Goal: Information Seeking & Learning: Understand process/instructions

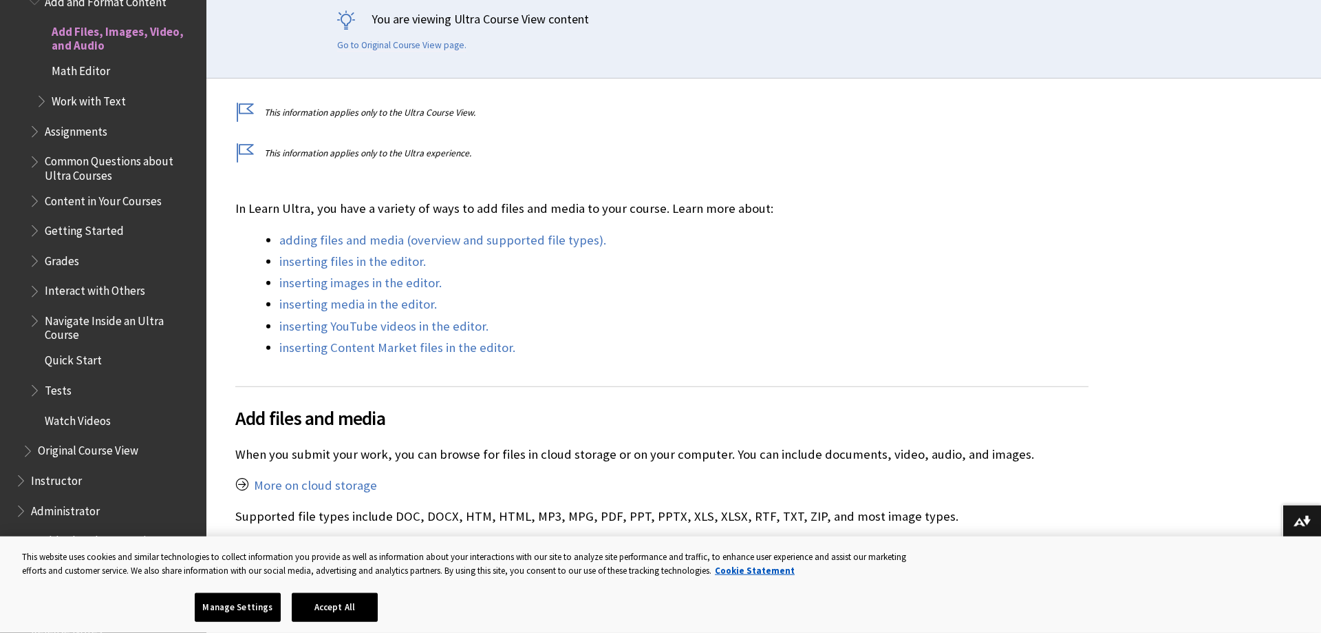
scroll to position [351, 0]
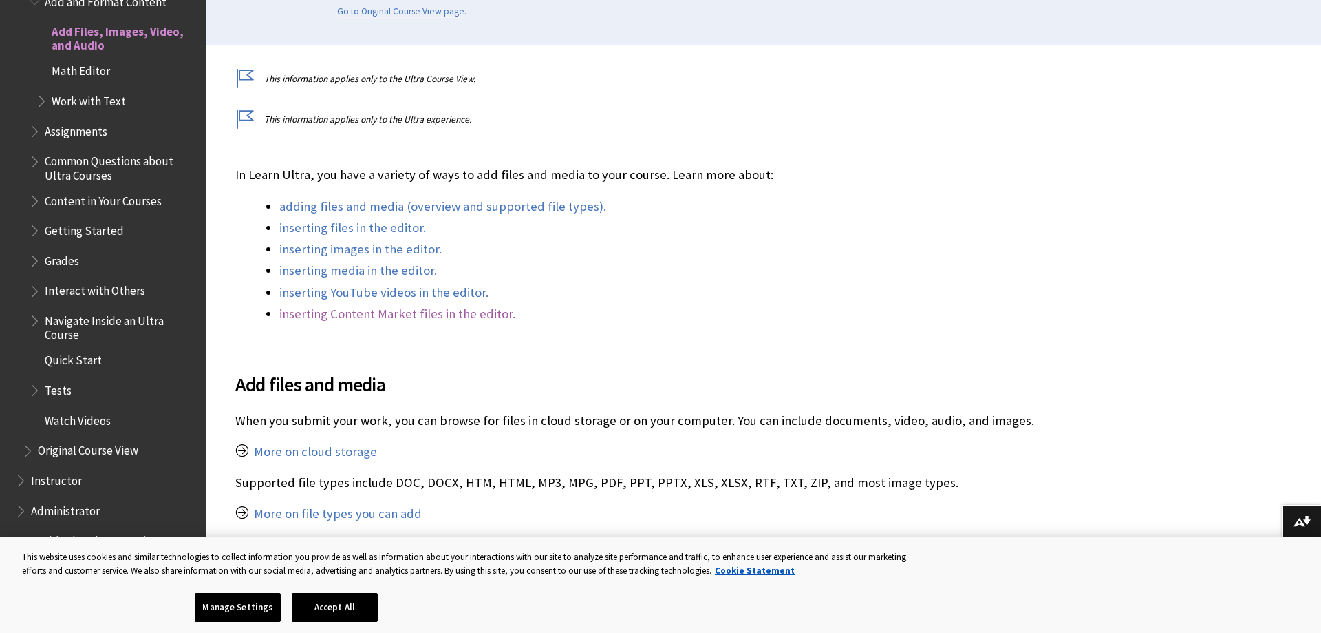
click at [318, 316] on link "inserting Content Market files in the editor." at bounding box center [397, 314] width 236 height 17
click at [429, 312] on link "inserting Content Market files in the editor." at bounding box center [397, 314] width 236 height 17
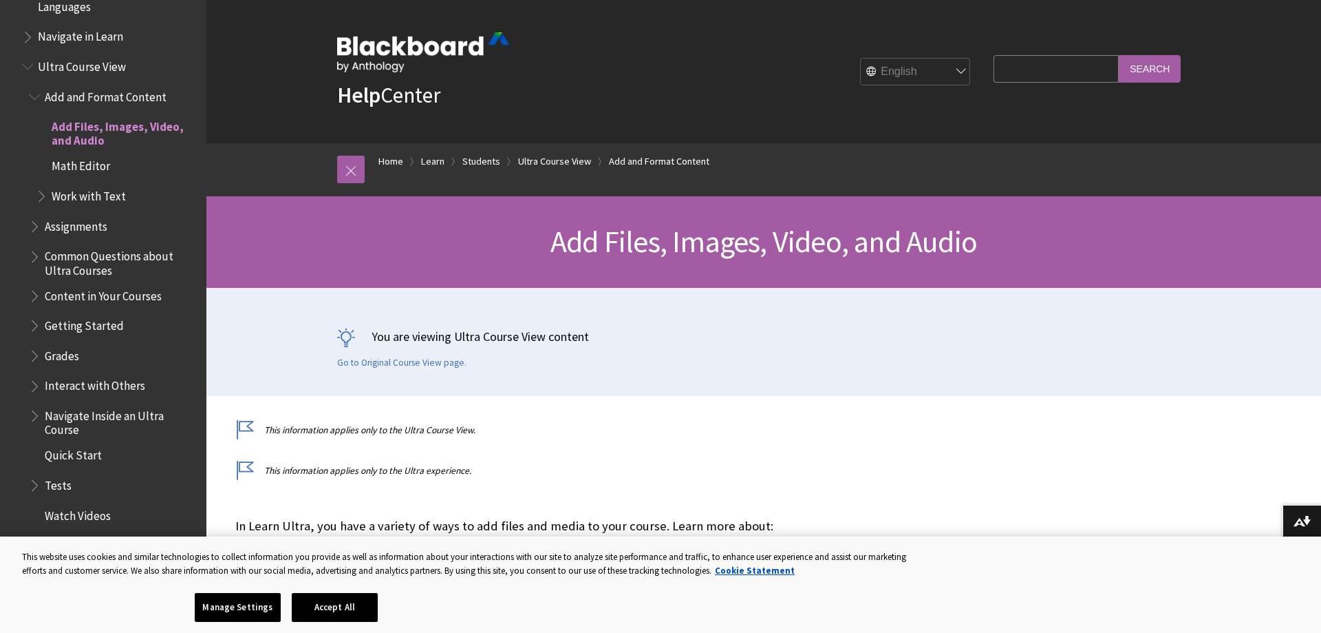
scroll to position [351, 0]
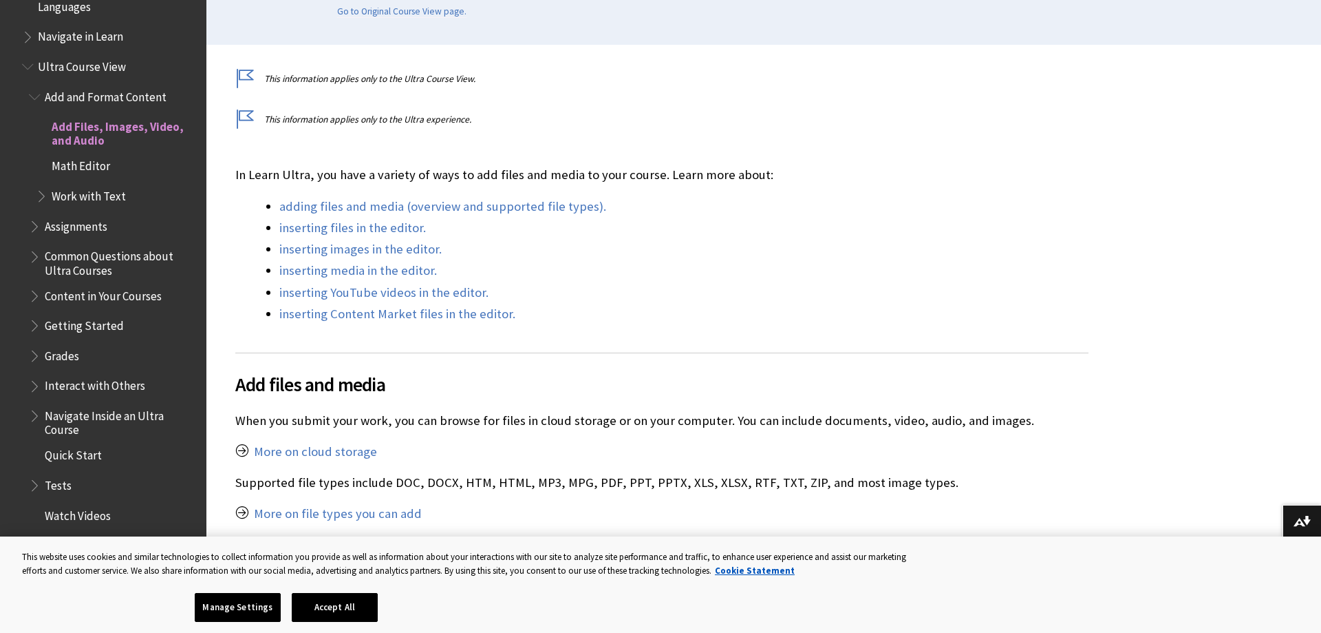
click at [89, 191] on span "Work with Text" at bounding box center [89, 193] width 74 height 19
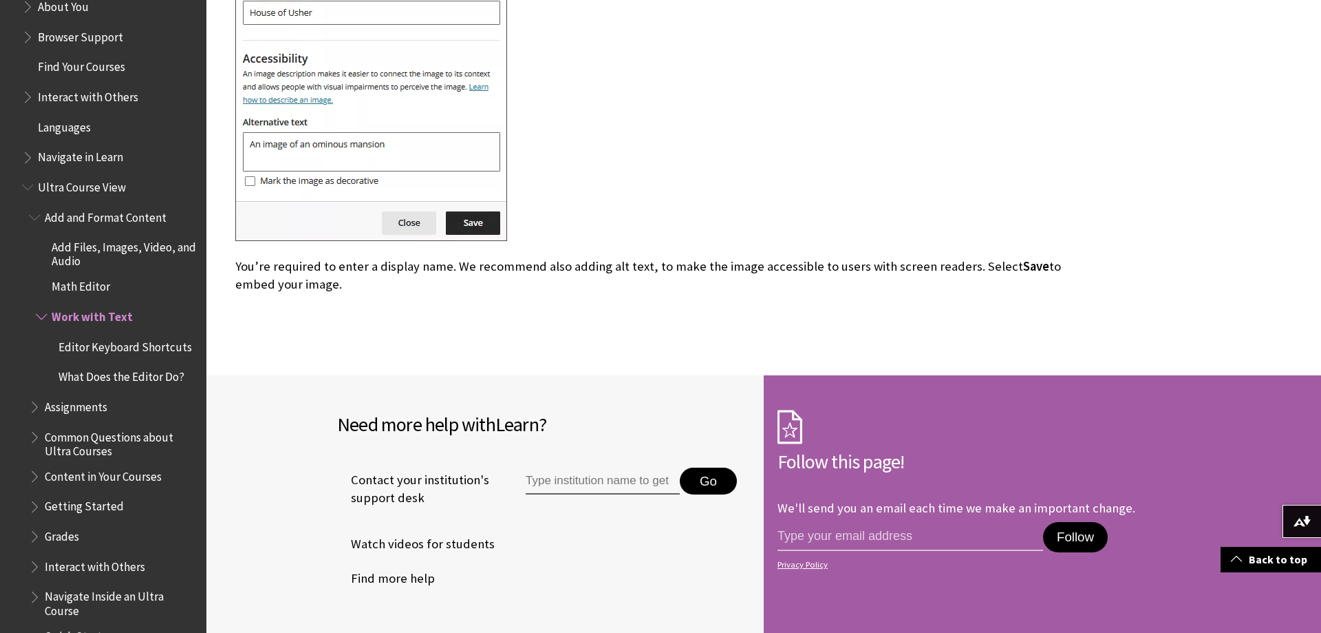
scroll to position [1156, 0]
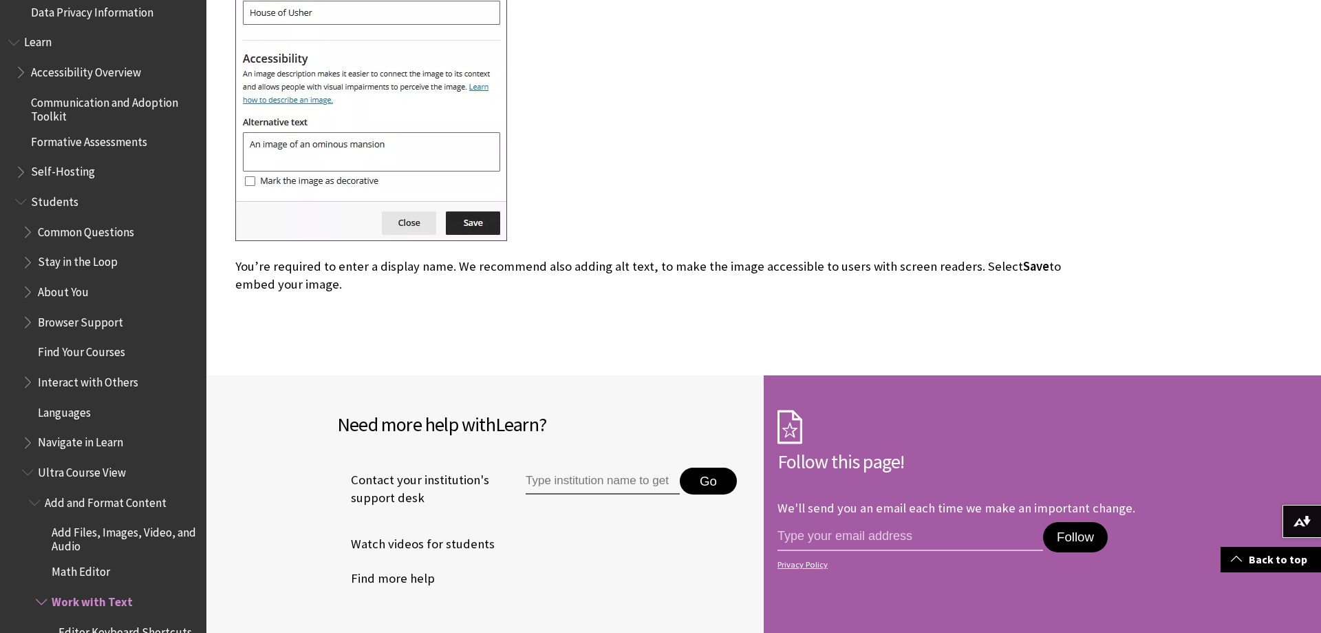
click at [125, 501] on span "Add and Format Content" at bounding box center [106, 500] width 122 height 19
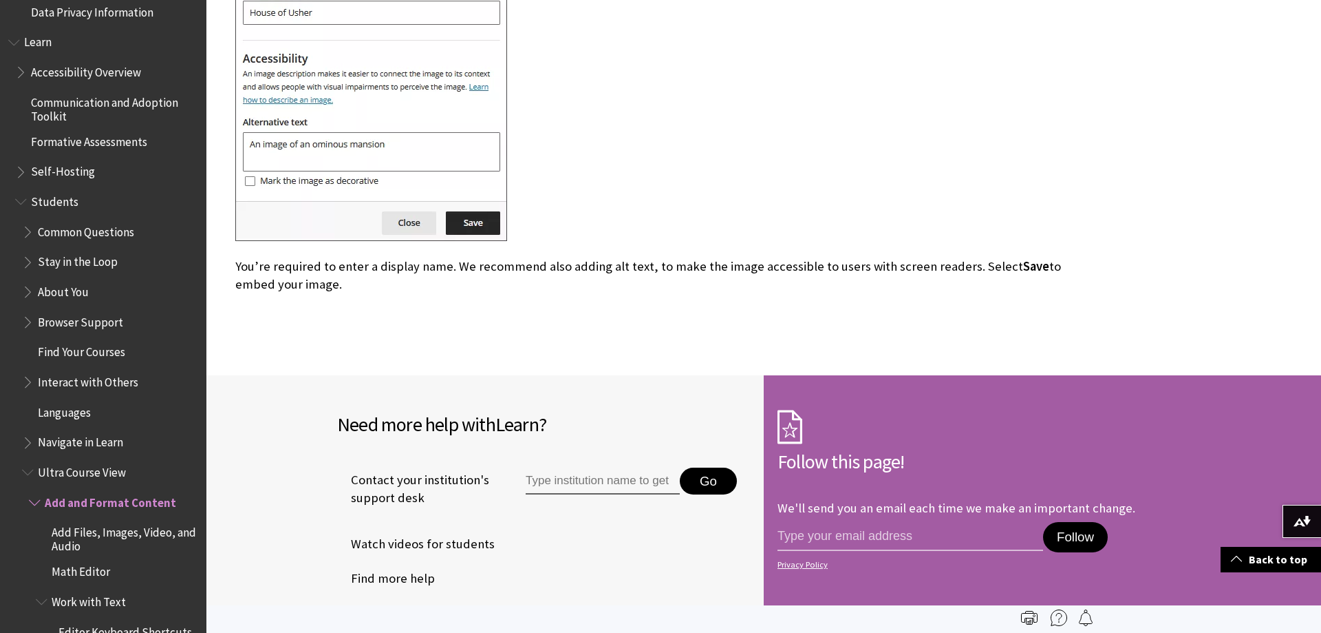
scroll to position [3510, 0]
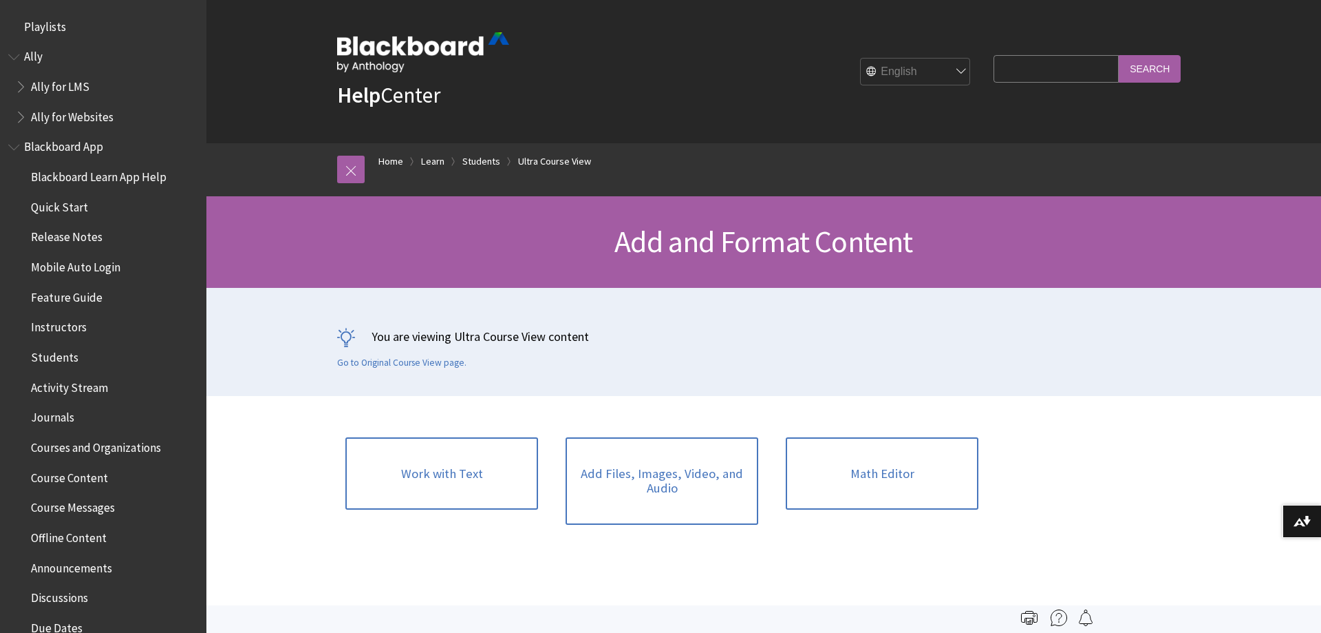
scroll to position [1626, 0]
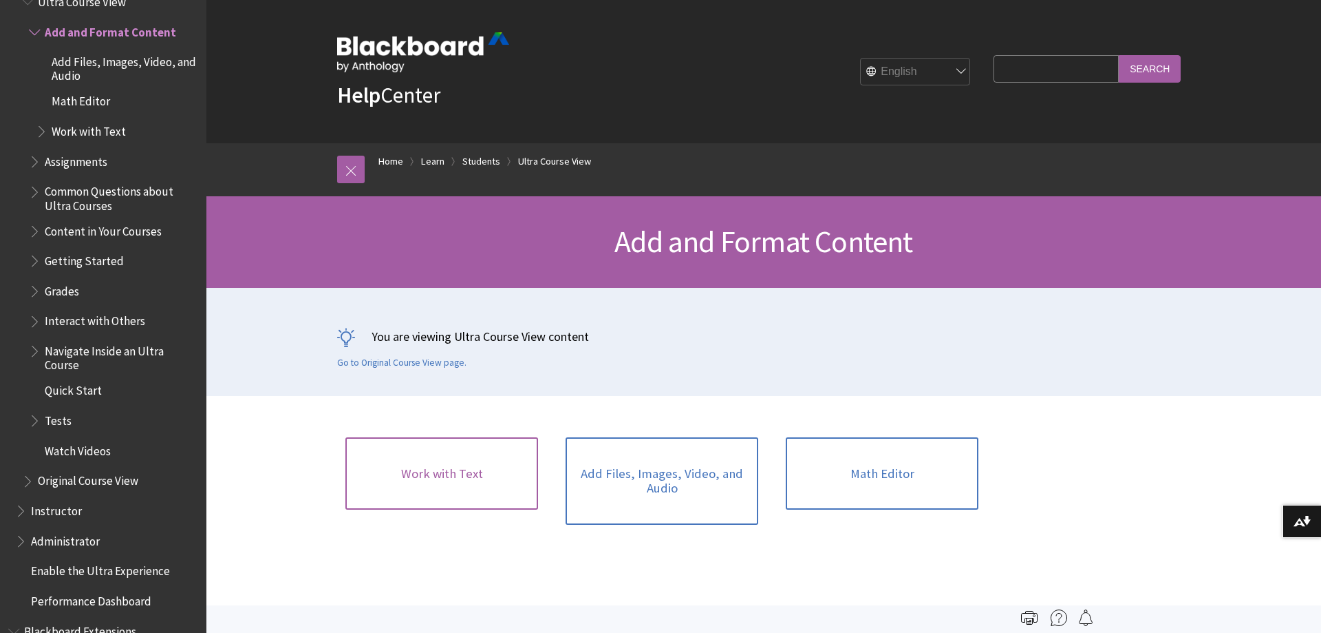
click at [467, 472] on link "Work with Text" at bounding box center [442, 473] width 193 height 73
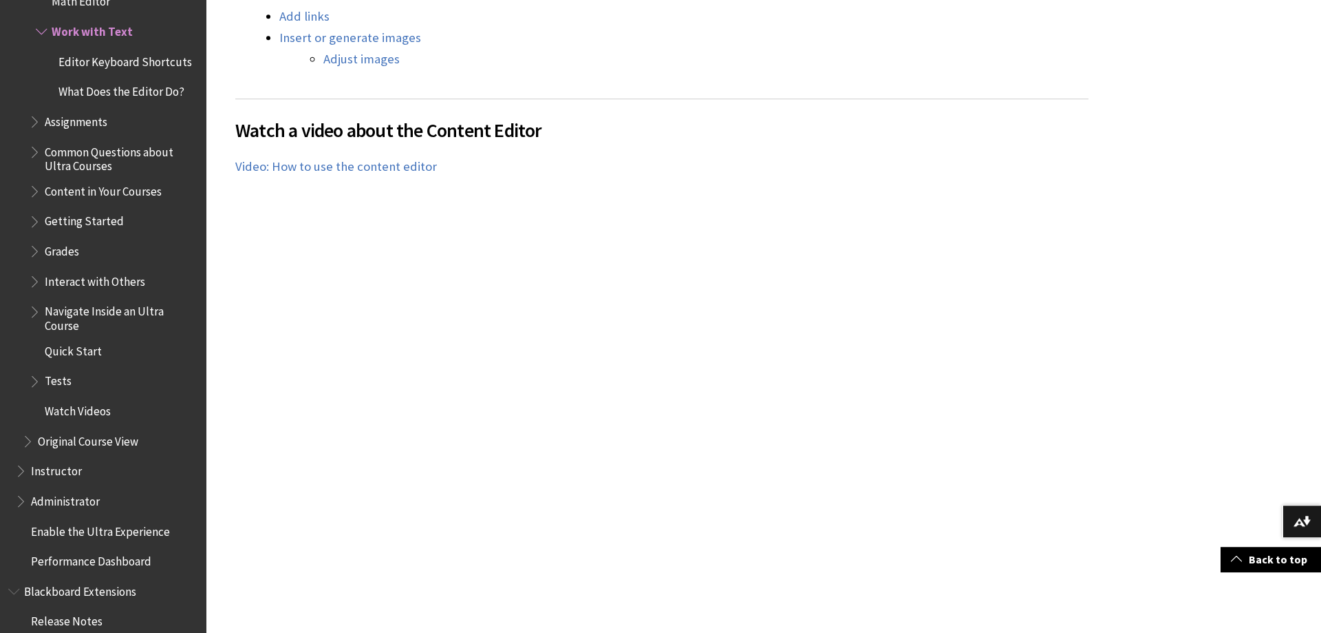
scroll to position [1544, 0]
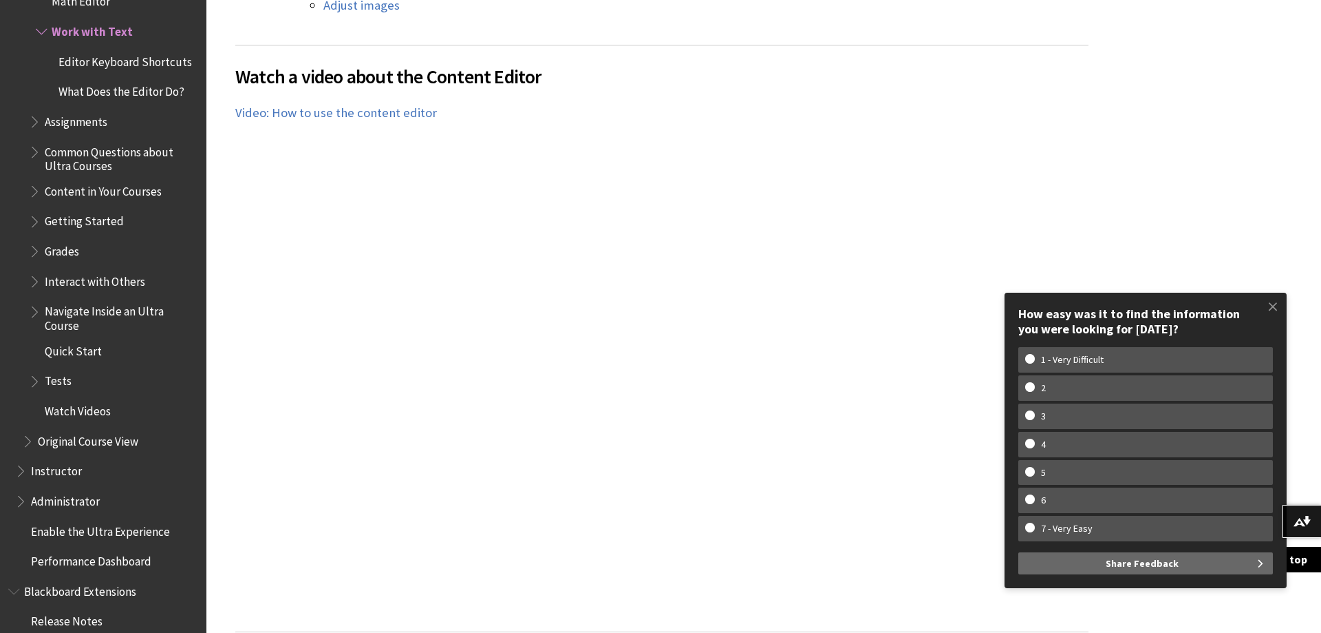
click at [83, 224] on span "Getting Started" at bounding box center [84, 219] width 79 height 19
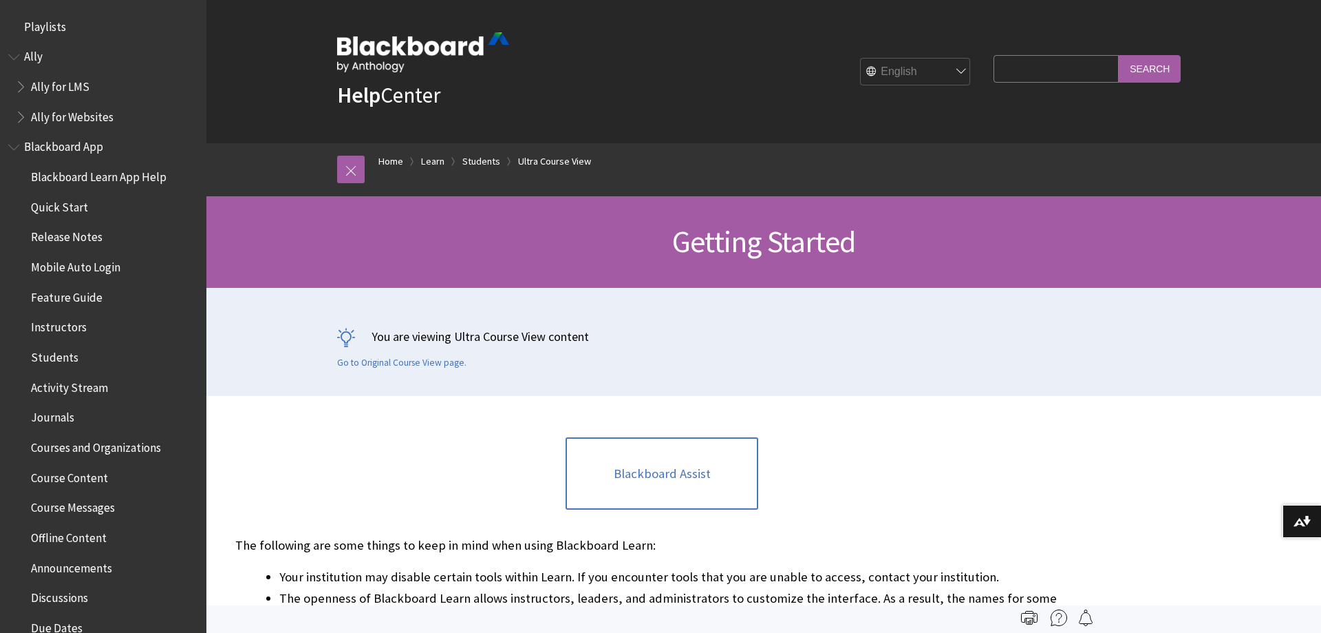
scroll to position [1756, 0]
